Goal: Information Seeking & Learning: Learn about a topic

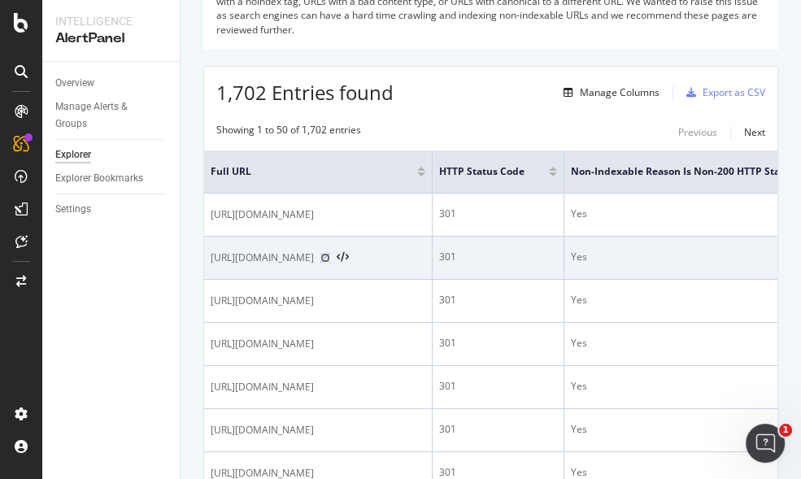
click at [330, 253] on icon at bounding box center [325, 258] width 10 height 10
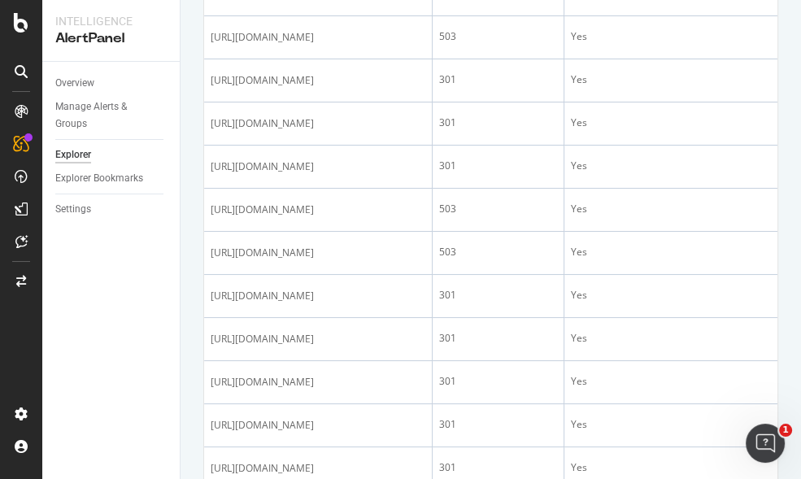
scroll to position [1099, 0]
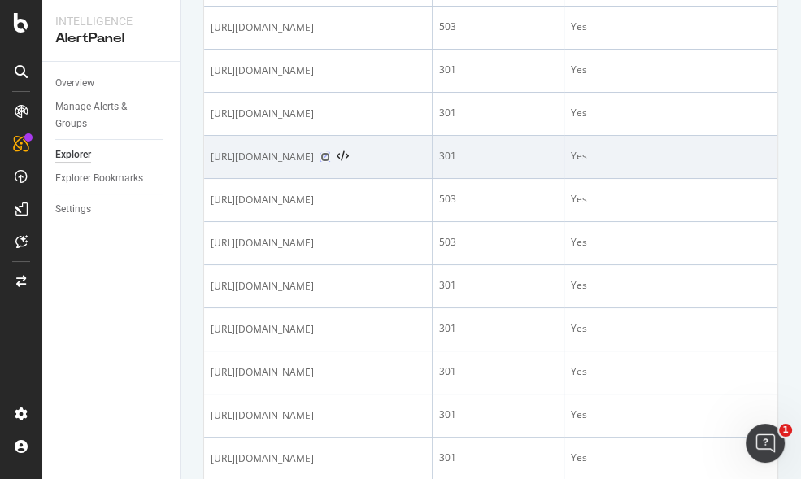
click at [330, 152] on icon at bounding box center [325, 157] width 10 height 10
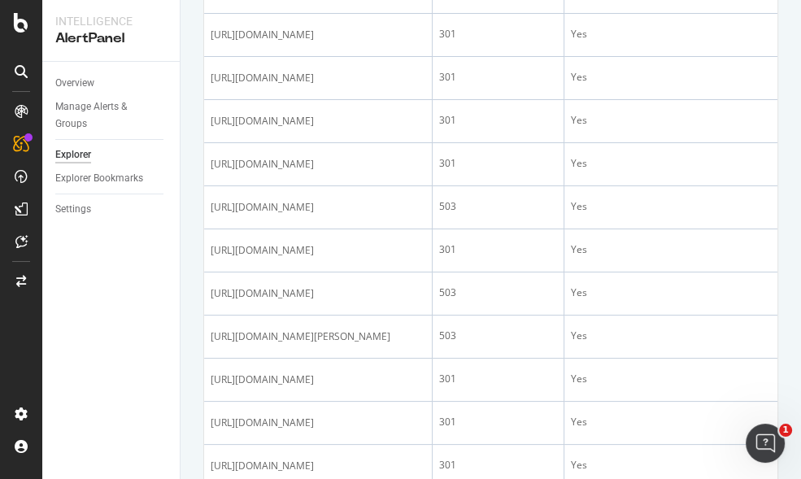
scroll to position [538, 0]
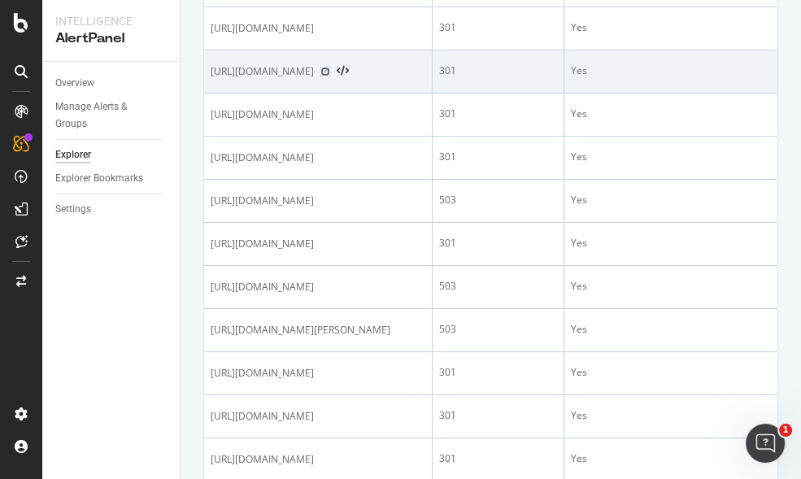
click at [330, 67] on icon at bounding box center [325, 72] width 10 height 10
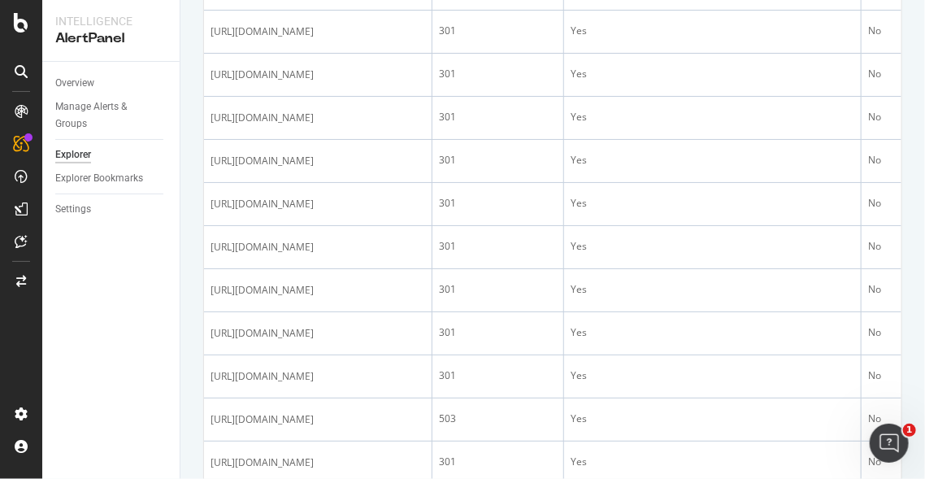
scroll to position [1424, 0]
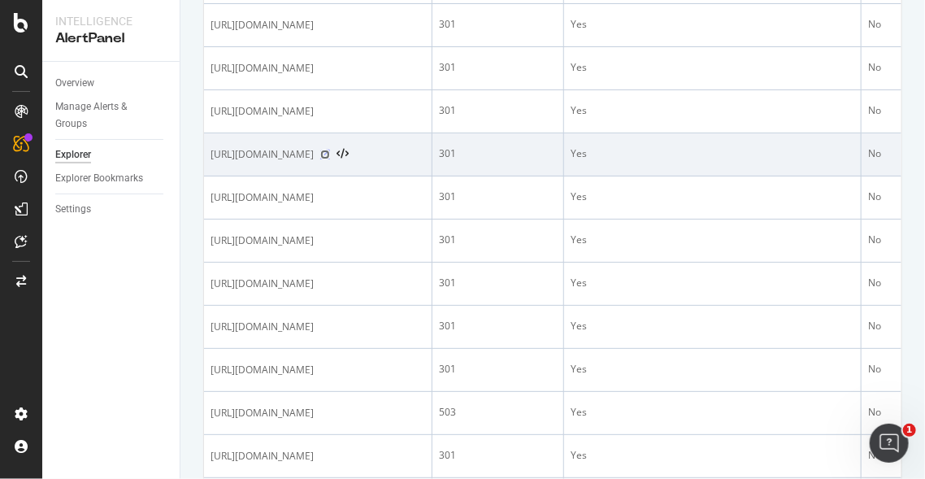
click at [330, 150] on icon at bounding box center [325, 155] width 10 height 10
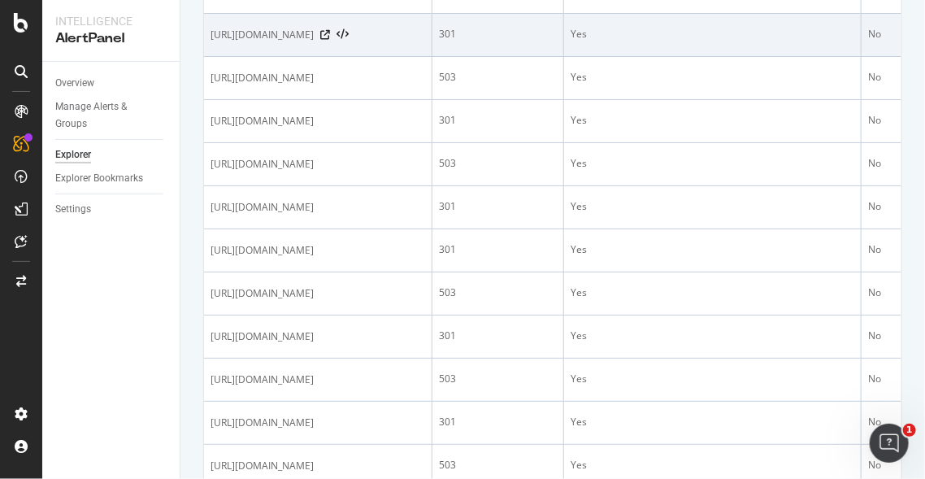
scroll to position [2155, 0]
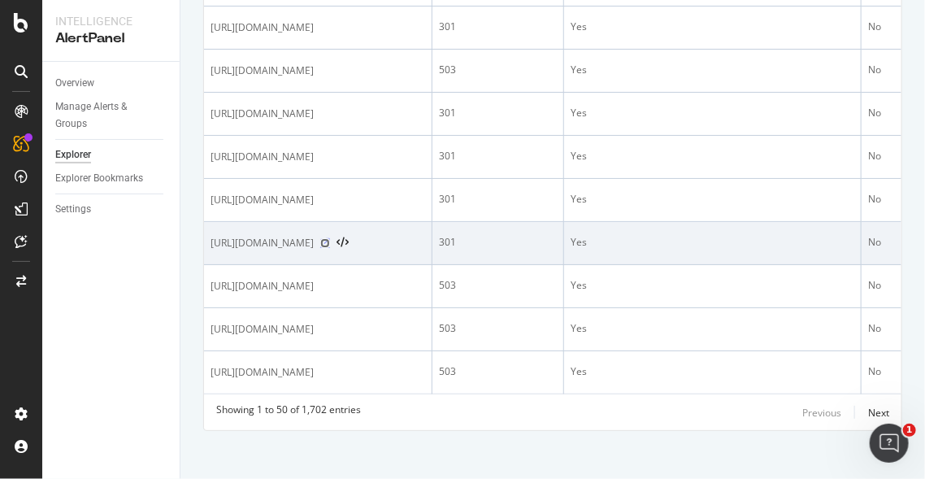
click at [330, 238] on icon at bounding box center [325, 243] width 10 height 10
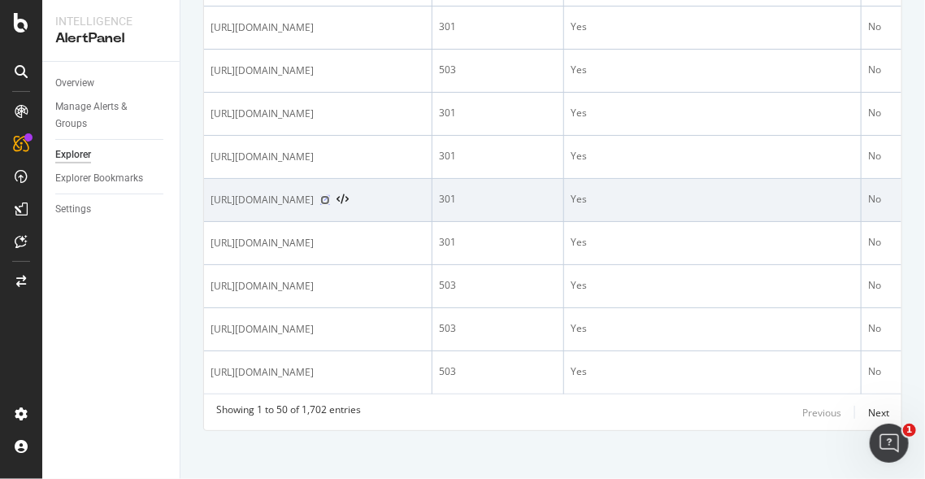
click at [330, 195] on icon at bounding box center [325, 200] width 10 height 10
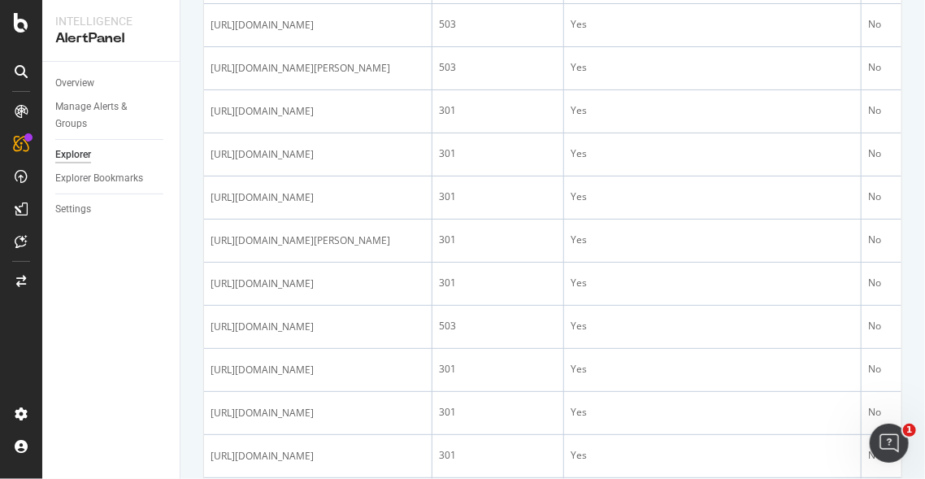
scroll to position [821, 0]
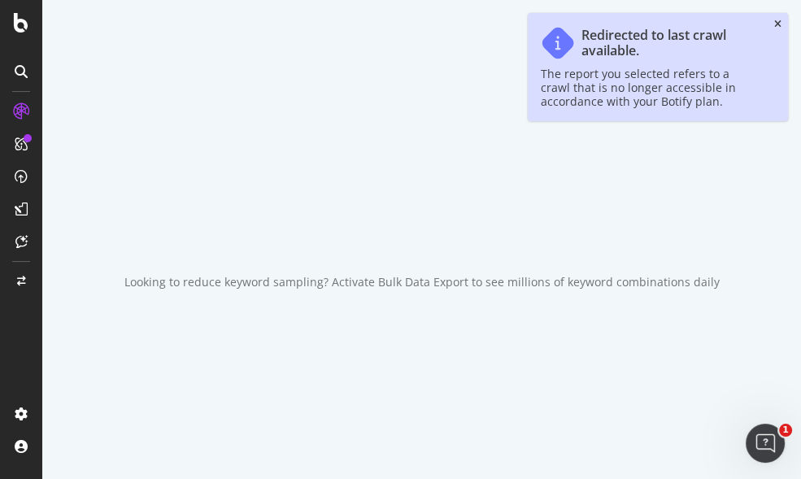
click at [779, 25] on icon "close toast" at bounding box center [777, 25] width 7 height 10
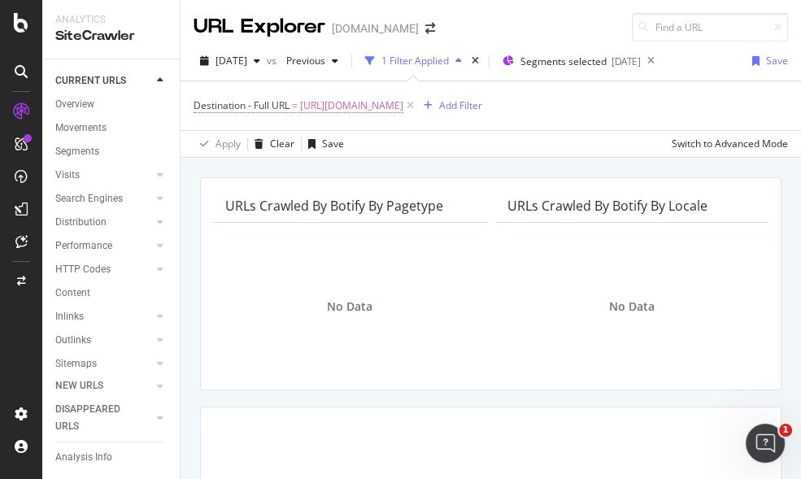
click at [361, 108] on span "https://www.canva.com/id_id/pro/content-planner/" at bounding box center [351, 105] width 103 height 23
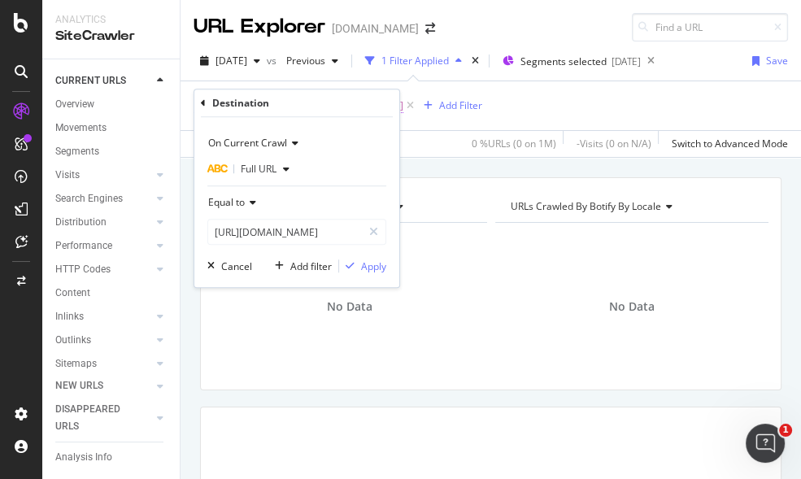
click at [359, 108] on div "Destination" at bounding box center [297, 103] width 192 height 28
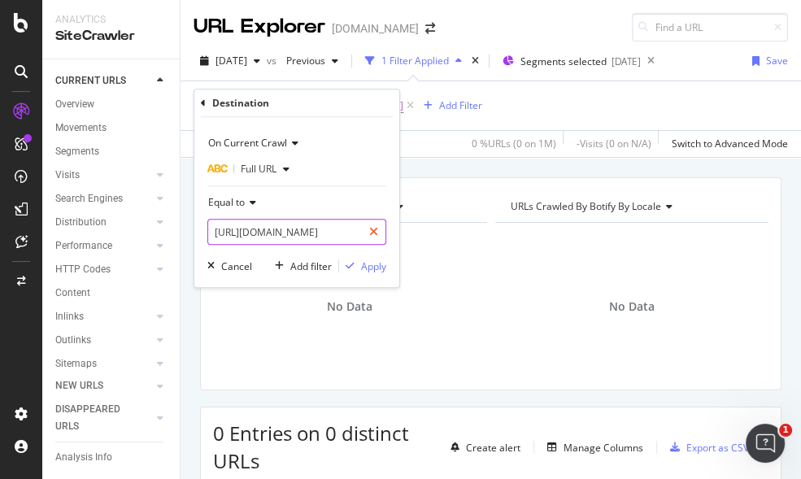
click at [385, 231] on div at bounding box center [374, 232] width 24 height 26
click at [347, 234] on input "text" at bounding box center [296, 232] width 177 height 26
paste input "about:blank"
type input "about:blank"
click at [368, 233] on div at bounding box center [374, 232] width 24 height 26
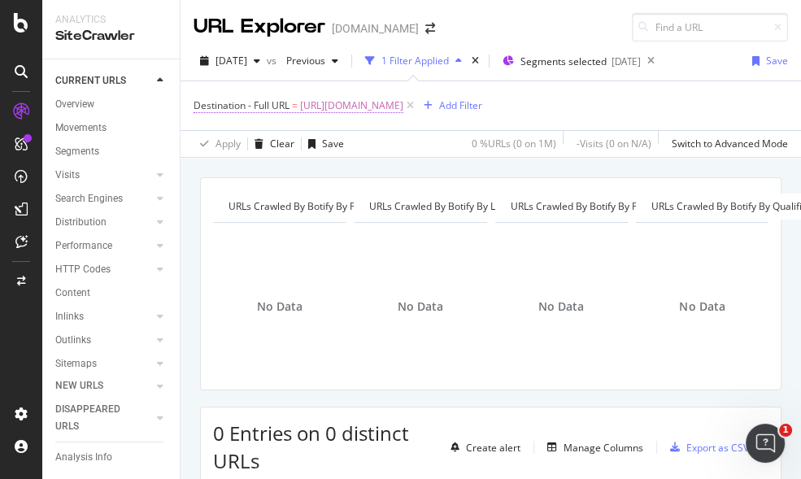
click at [403, 107] on span "[URL][DOMAIN_NAME]" at bounding box center [351, 105] width 103 height 23
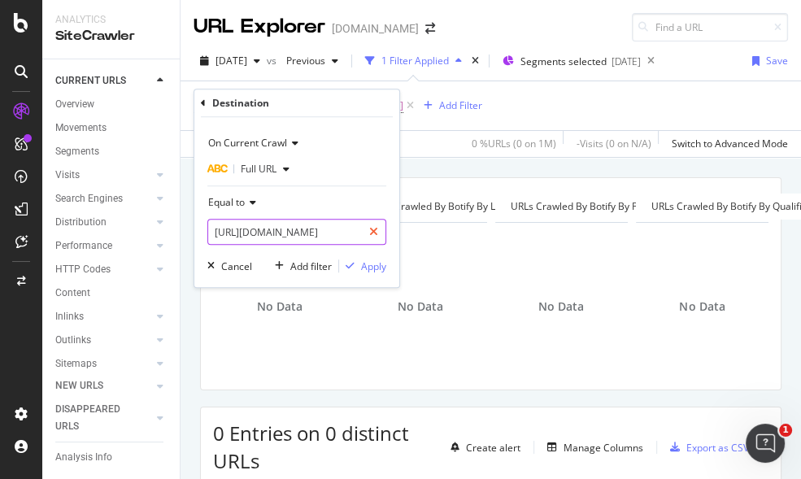
click at [367, 234] on div at bounding box center [374, 232] width 24 height 26
click at [311, 228] on input "text" at bounding box center [296, 232] width 177 height 26
paste input "[URL][DOMAIN_NAME]"
type input "[URL][DOMAIN_NAME]"
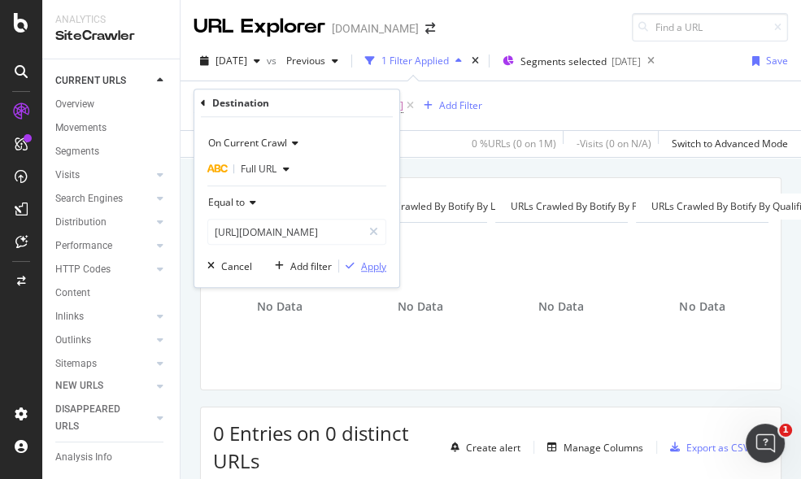
click at [365, 259] on div "Apply" at bounding box center [373, 266] width 25 height 14
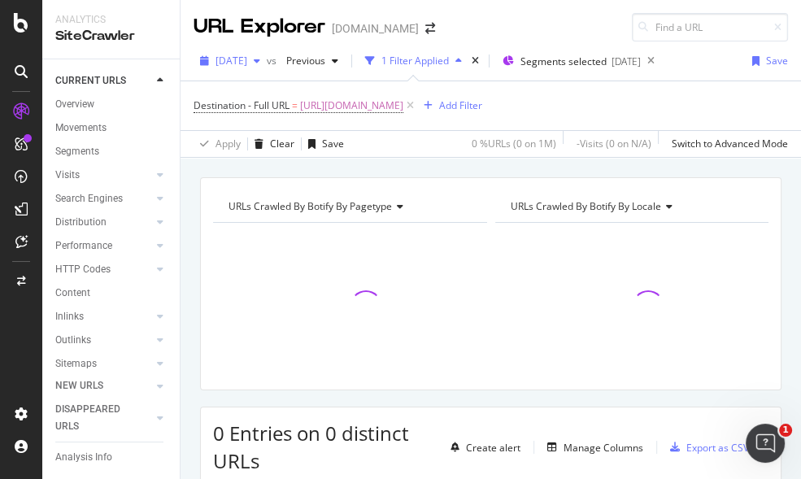
click at [267, 67] on div "2025 Jul. 20th" at bounding box center [229, 61] width 73 height 24
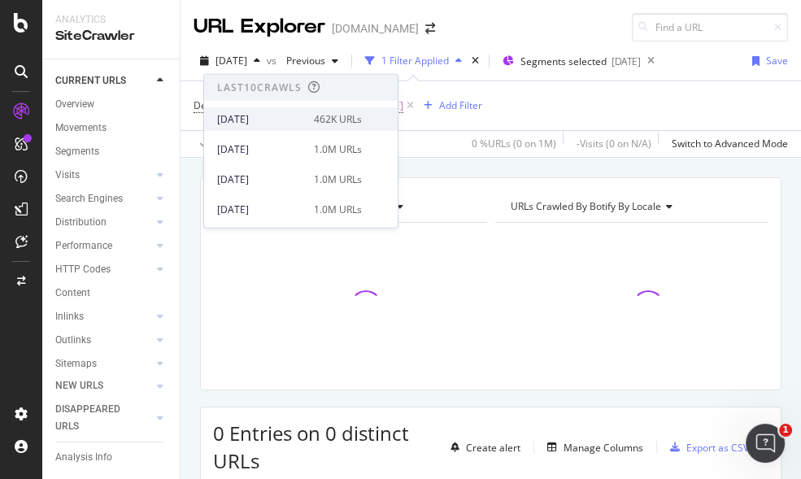
click at [267, 123] on div "2025 Aug. 31st" at bounding box center [260, 118] width 87 height 15
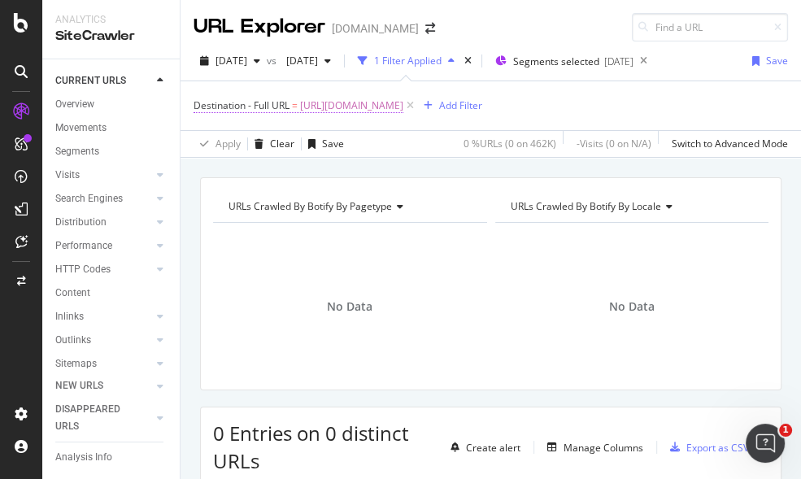
click at [363, 105] on span "[URL][DOMAIN_NAME]" at bounding box center [351, 105] width 103 height 23
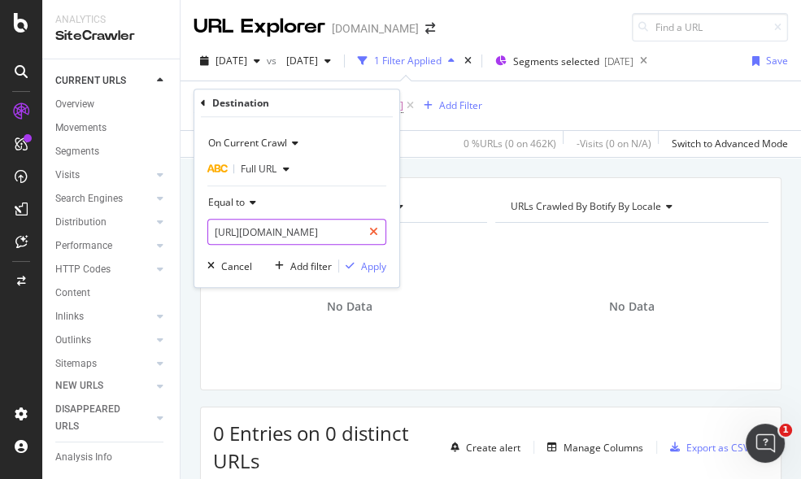
click at [374, 224] on div at bounding box center [374, 232] width 24 height 26
click at [340, 229] on input "text" at bounding box center [296, 232] width 177 height 26
paste input "[URL][DOMAIN_NAME]"
type input "[URL][DOMAIN_NAME]"
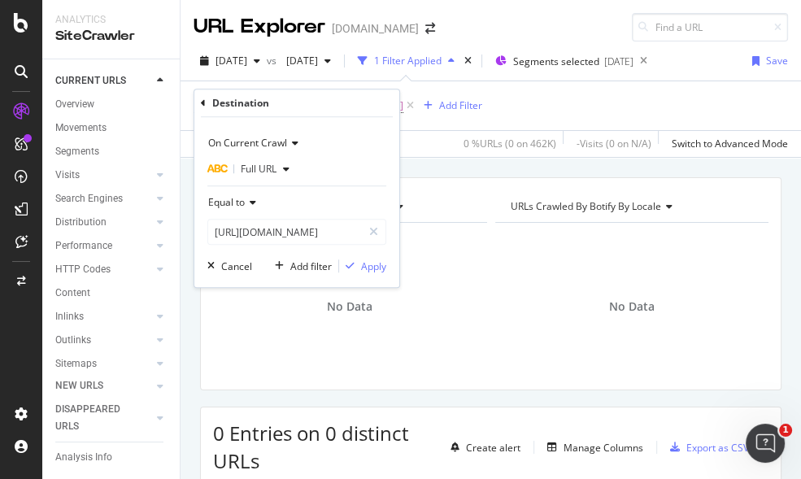
scroll to position [0, 0]
click at [368, 276] on div "On Current Crawl Full URL Equal to https://www.canva.com/ja_jp/create/uchiiwai-…" at bounding box center [296, 202] width 205 height 170
click at [369, 265] on div "Apply" at bounding box center [373, 266] width 25 height 14
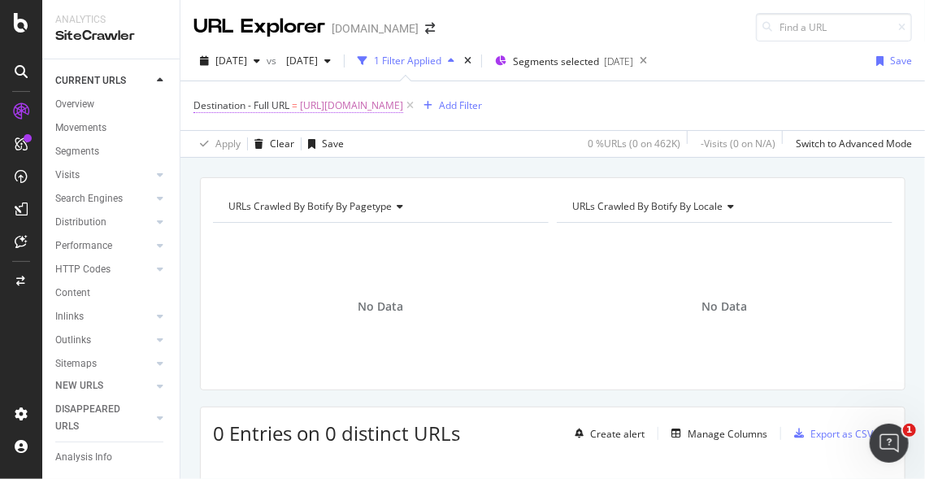
click at [403, 107] on span "[URL][DOMAIN_NAME]" at bounding box center [351, 105] width 103 height 23
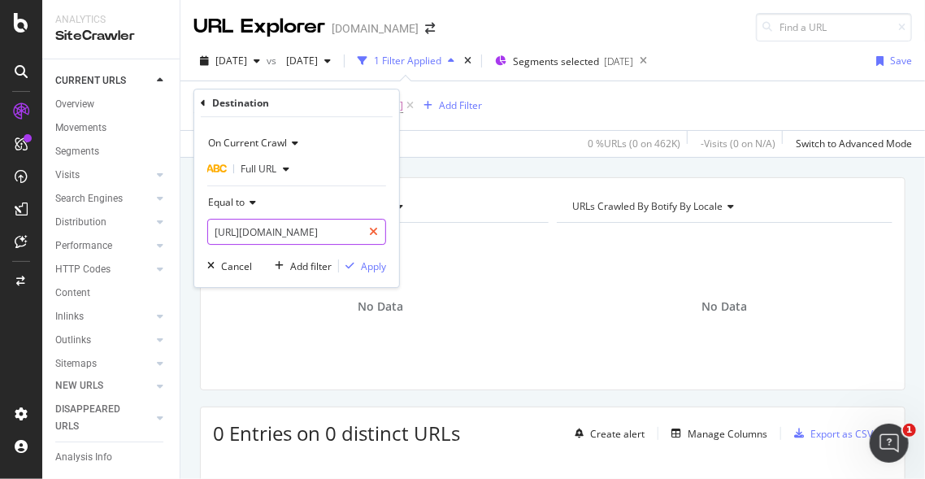
click at [371, 226] on icon at bounding box center [373, 231] width 9 height 11
click at [337, 228] on input "text" at bounding box center [296, 232] width 177 height 26
paste input "[URL][DOMAIN_NAME]"
type input "[URL][DOMAIN_NAME]"
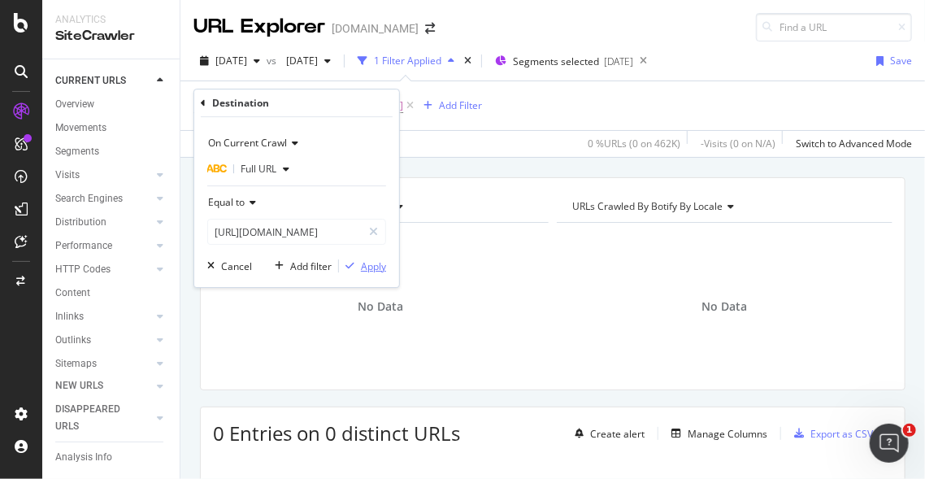
click at [371, 272] on div "Apply" at bounding box center [373, 266] width 25 height 14
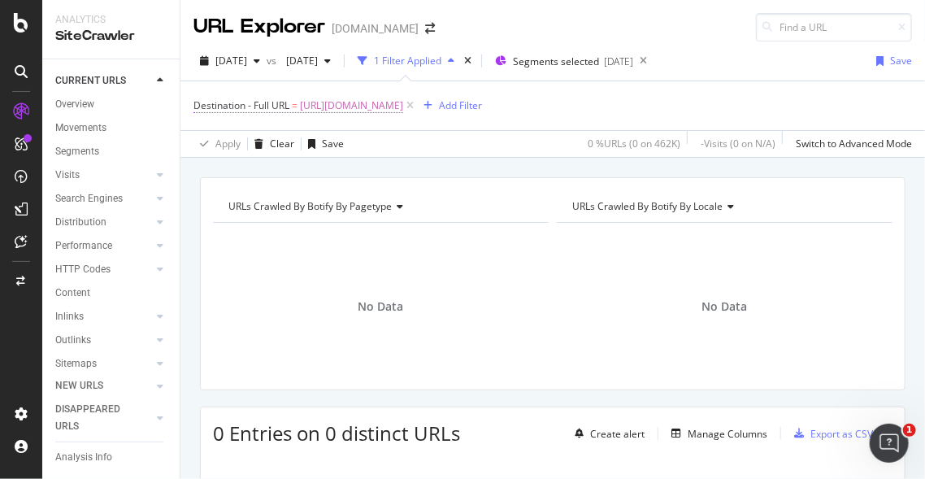
click at [403, 107] on span "[URL][DOMAIN_NAME]" at bounding box center [351, 105] width 103 height 23
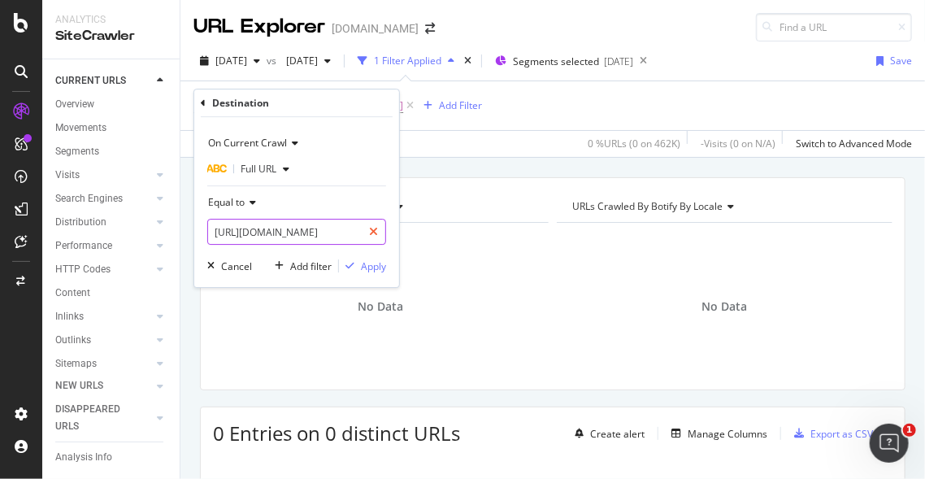
click at [370, 238] on div at bounding box center [374, 232] width 24 height 26
click at [330, 237] on input "text" at bounding box center [296, 232] width 177 height 26
paste input "[URL][DOMAIN_NAME]"
type input "[URL][DOMAIN_NAME]"
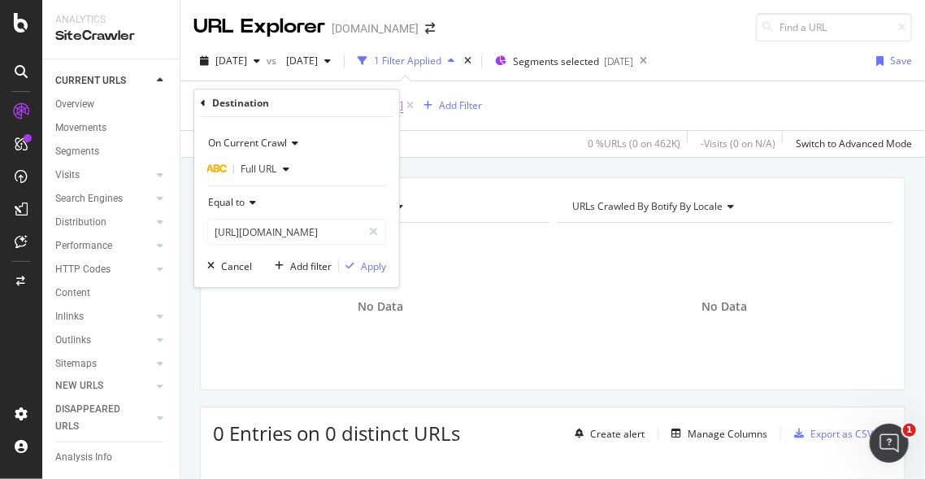
scroll to position [0, 0]
click at [378, 278] on div "On Current Crawl Full URL Equal to https://www.canva.com/ja_jp/create/childrens…" at bounding box center [296, 202] width 205 height 170
click at [378, 267] on div "Apply" at bounding box center [373, 266] width 25 height 14
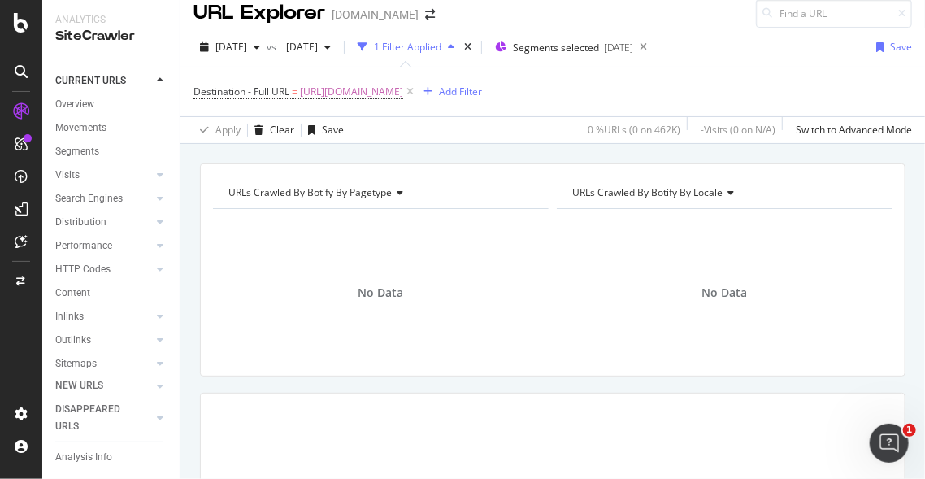
scroll to position [13, 0]
